Goal: Transaction & Acquisition: Purchase product/service

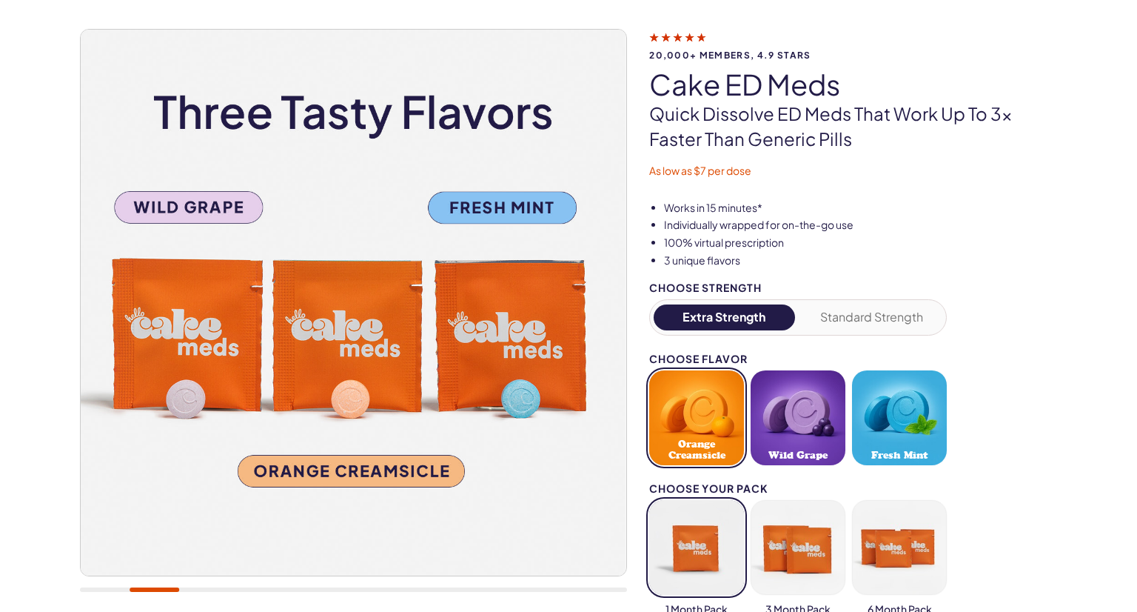
scroll to position [86, 0]
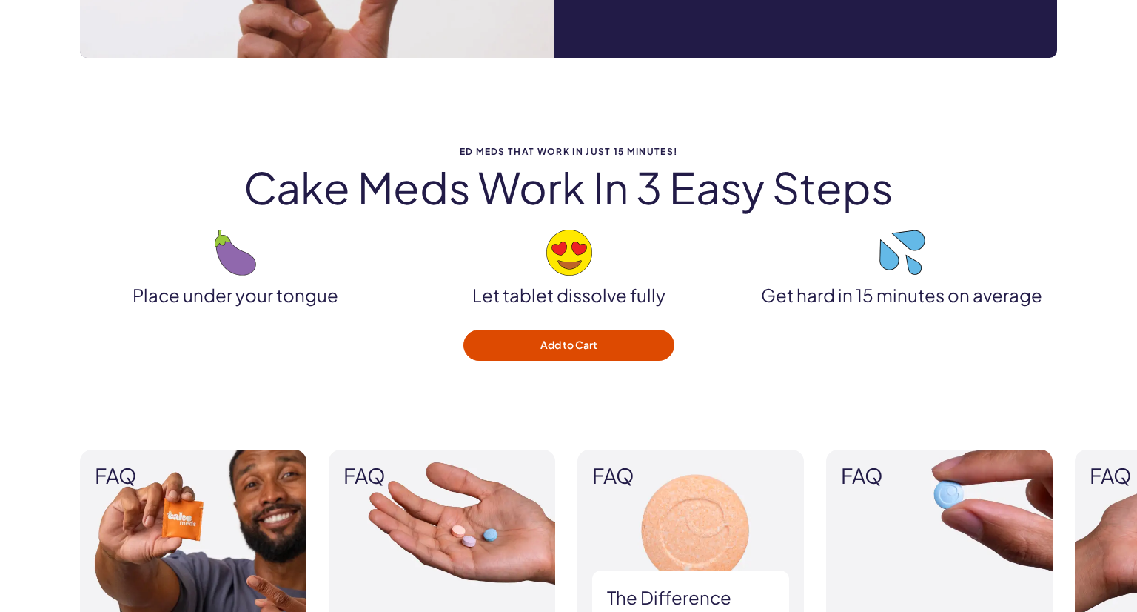
scroll to position [1804, 0]
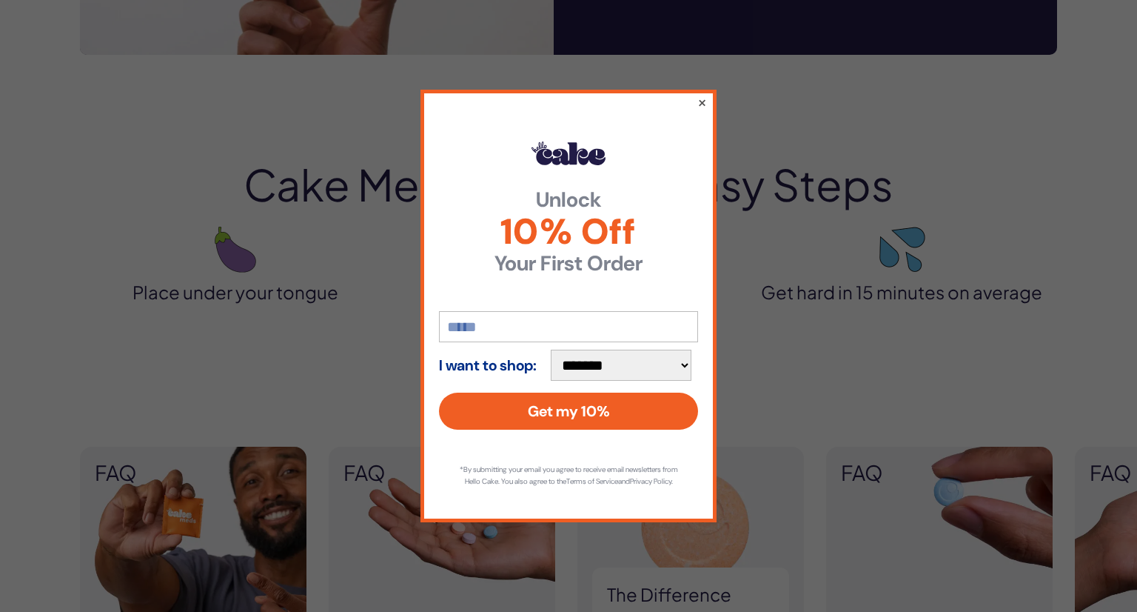
click at [703, 98] on button "×" at bounding box center [702, 102] width 10 height 18
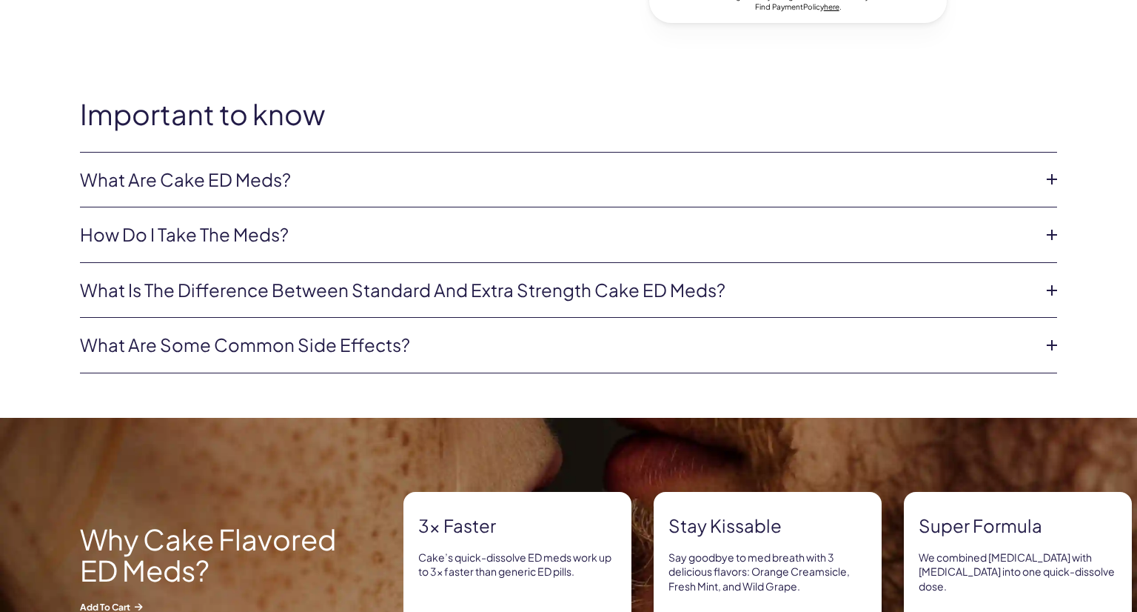
scroll to position [0, 0]
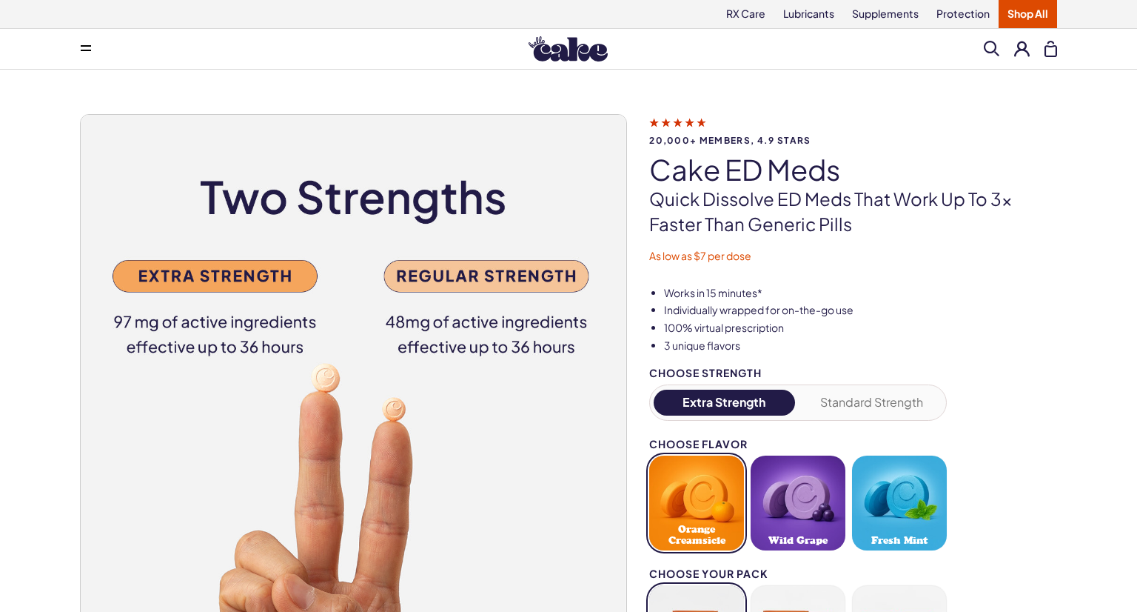
click at [204, 250] on img at bounding box center [353, 388] width 546 height 546
